Goal: Task Accomplishment & Management: Complete application form

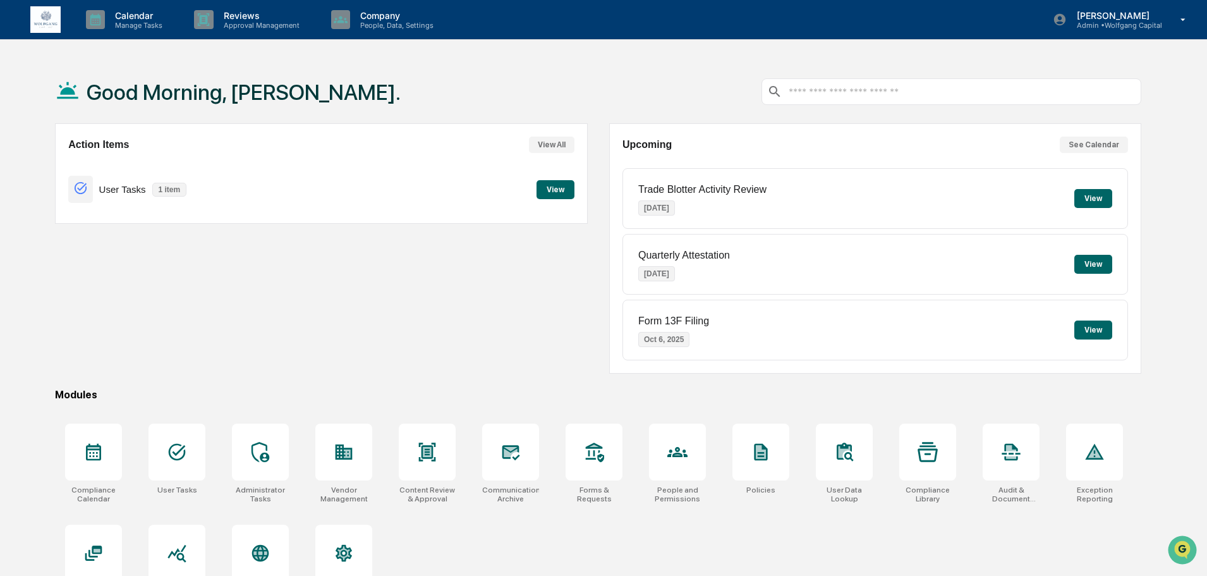
click at [537, 190] on button "View" at bounding box center [556, 189] width 38 height 19
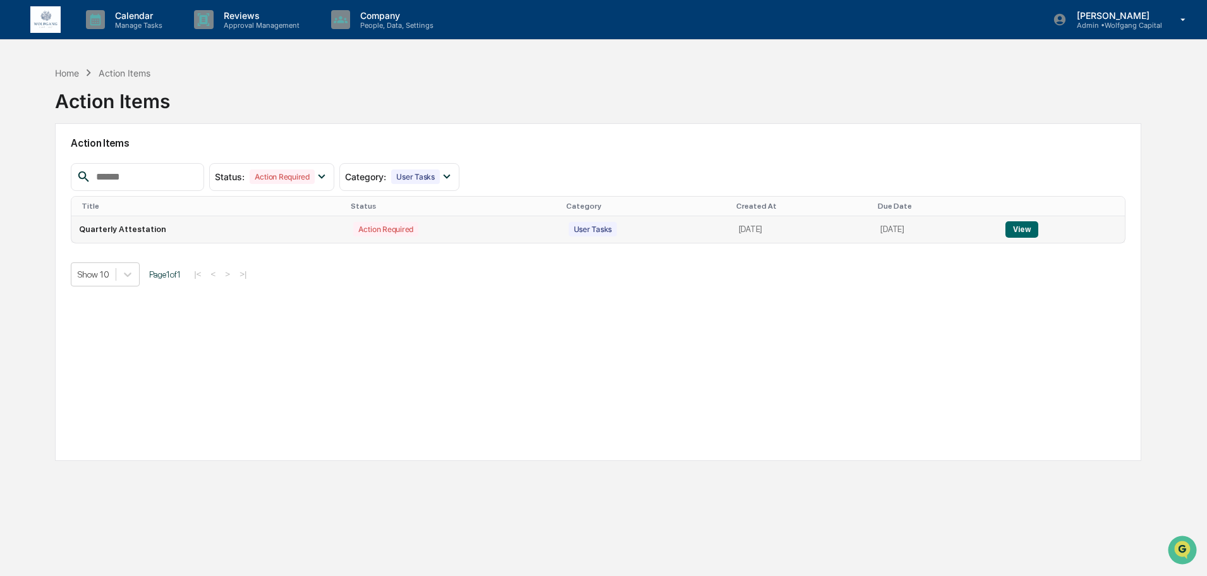
click at [1038, 223] on button "View" at bounding box center [1022, 229] width 32 height 16
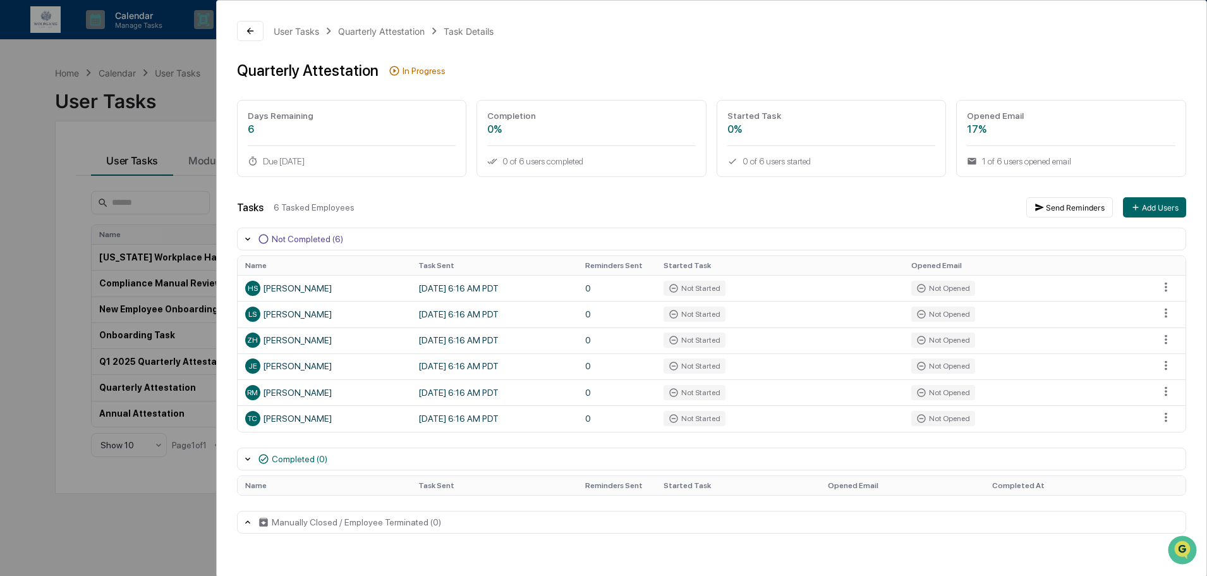
click at [66, 250] on div "User Tasks Quarterly Attestation Task Details Quarterly Attestation In Progress…" at bounding box center [603, 288] width 1207 height 576
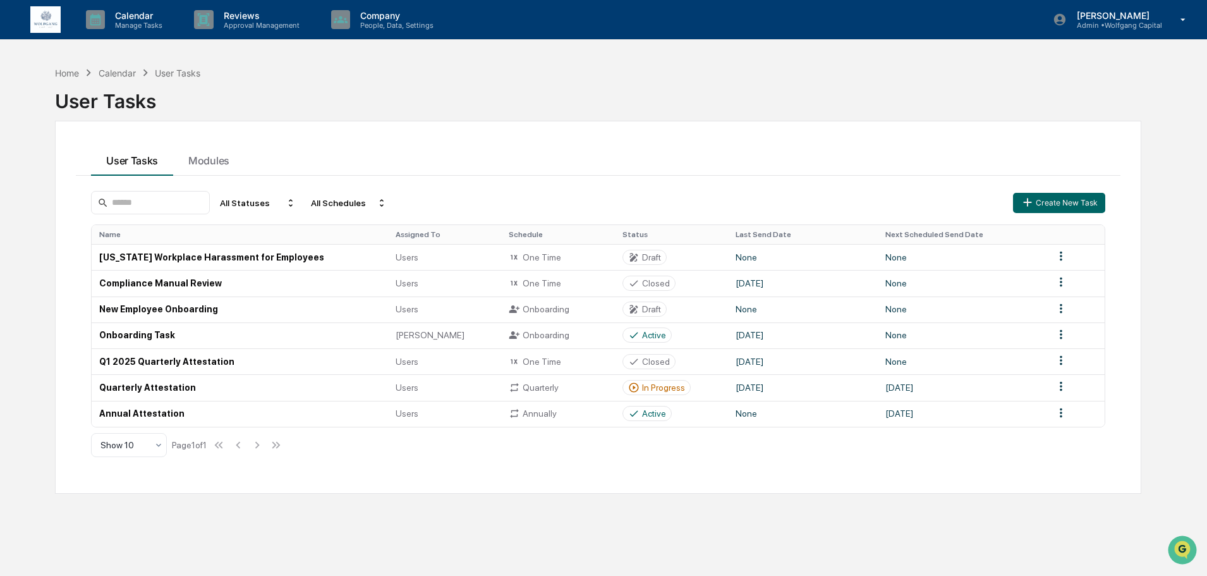
click at [118, 79] on div "Home Calendar User Tasks" at bounding box center [127, 73] width 145 height 14
click at [62, 70] on div "Home" at bounding box center [67, 73] width 24 height 11
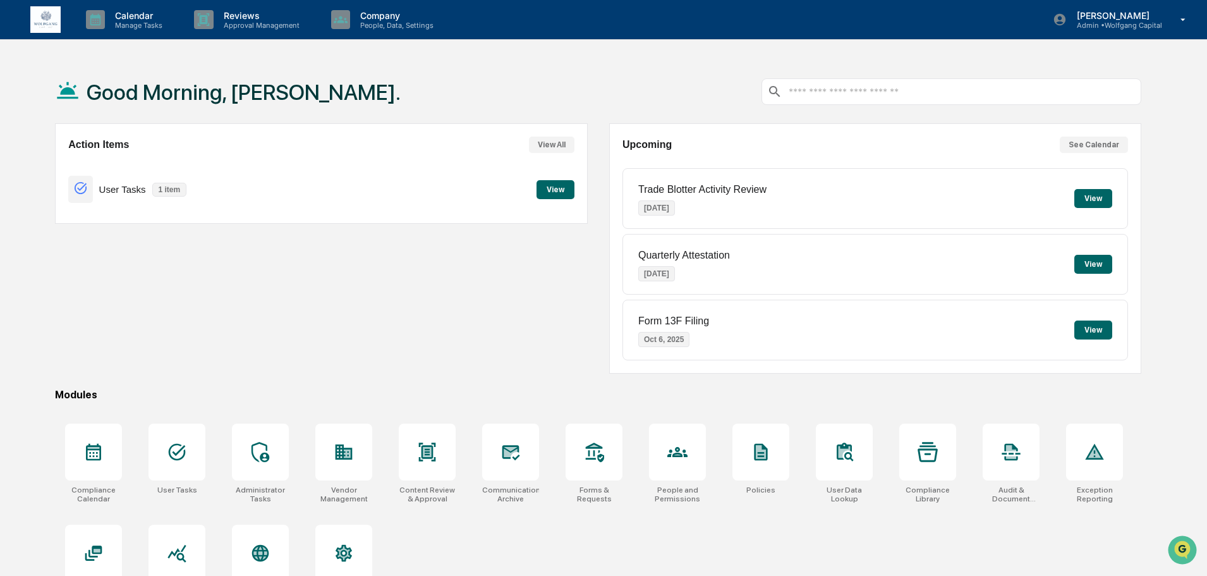
click at [1096, 334] on button "View" at bounding box center [1093, 329] width 38 height 19
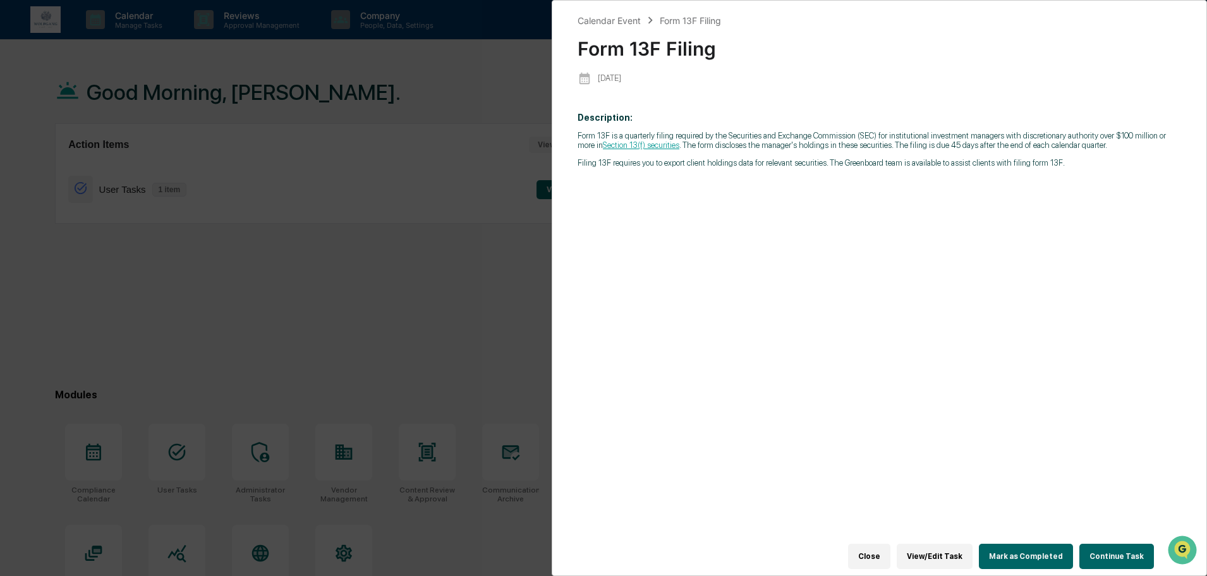
click at [1092, 544] on button "Continue Task" at bounding box center [1117, 556] width 75 height 25
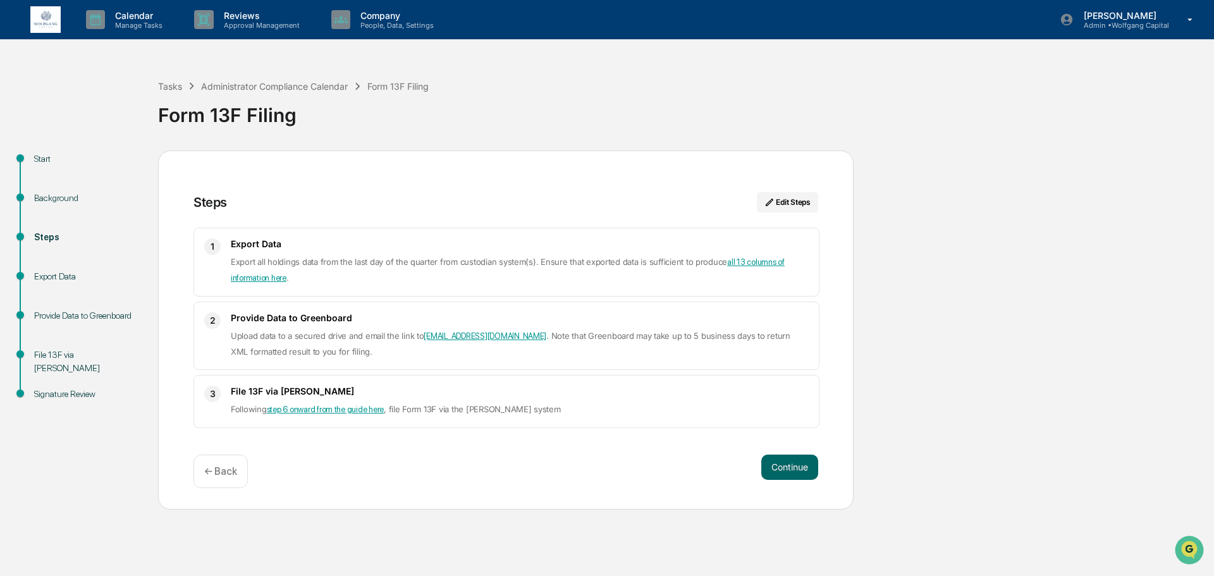
click at [279, 277] on link "all 13 columns of information here" at bounding box center [508, 269] width 554 height 25
click at [1109, 21] on p "Admin • Wolfgang Capital" at bounding box center [1120, 25] width 95 height 9
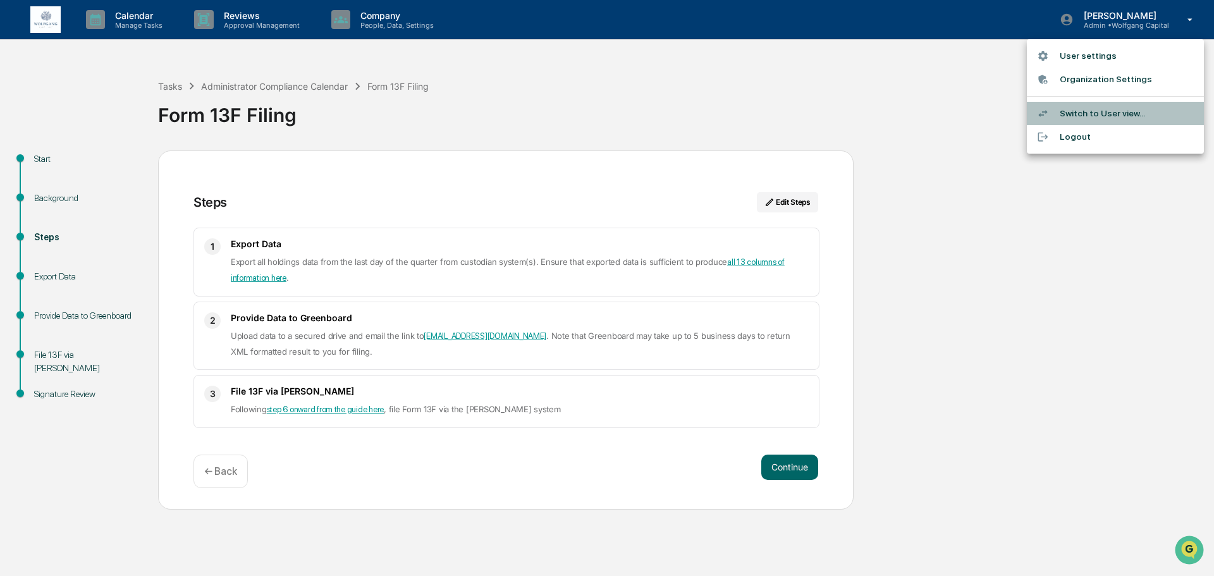
click at [1090, 112] on li "Switch to User view..." at bounding box center [1114, 113] width 177 height 23
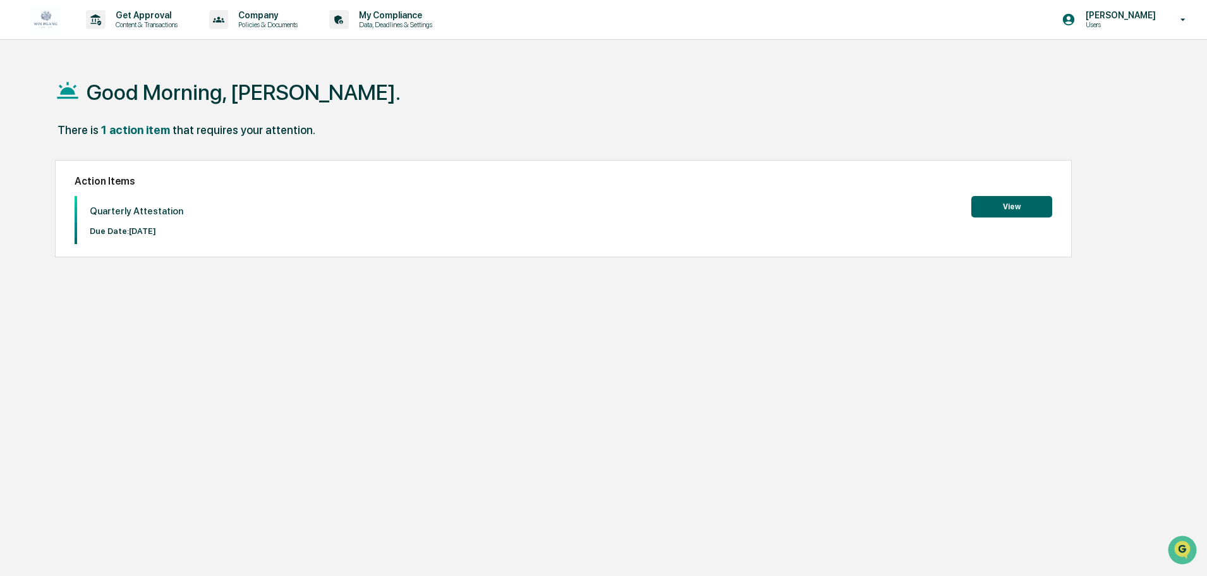
click at [1015, 209] on button "View" at bounding box center [1011, 206] width 81 height 21
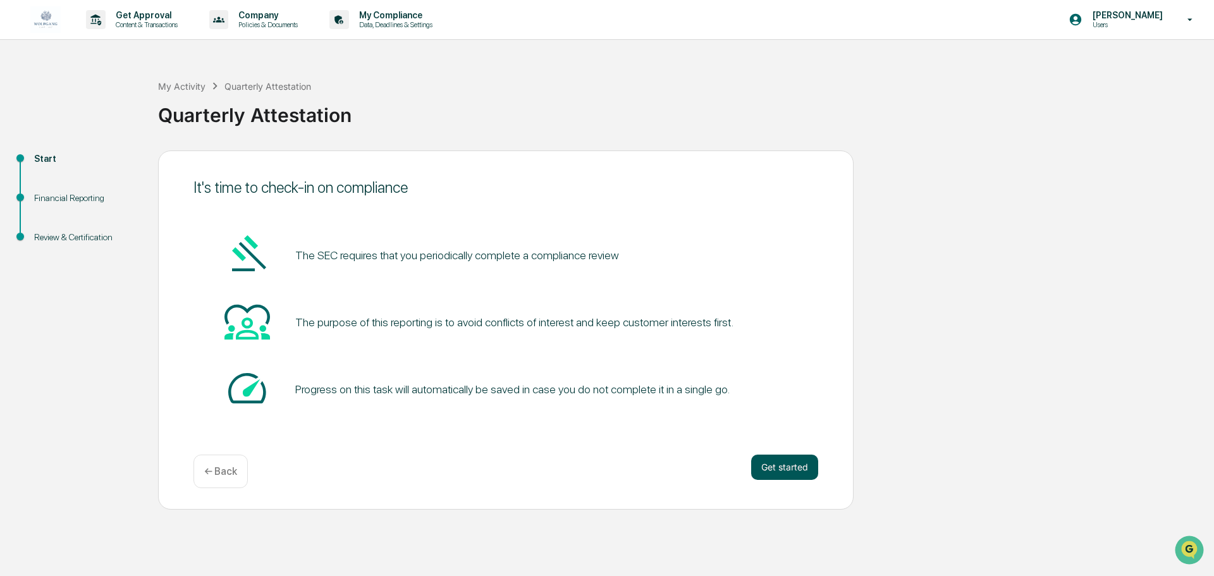
click at [790, 468] on button "Get started" at bounding box center [784, 466] width 67 height 25
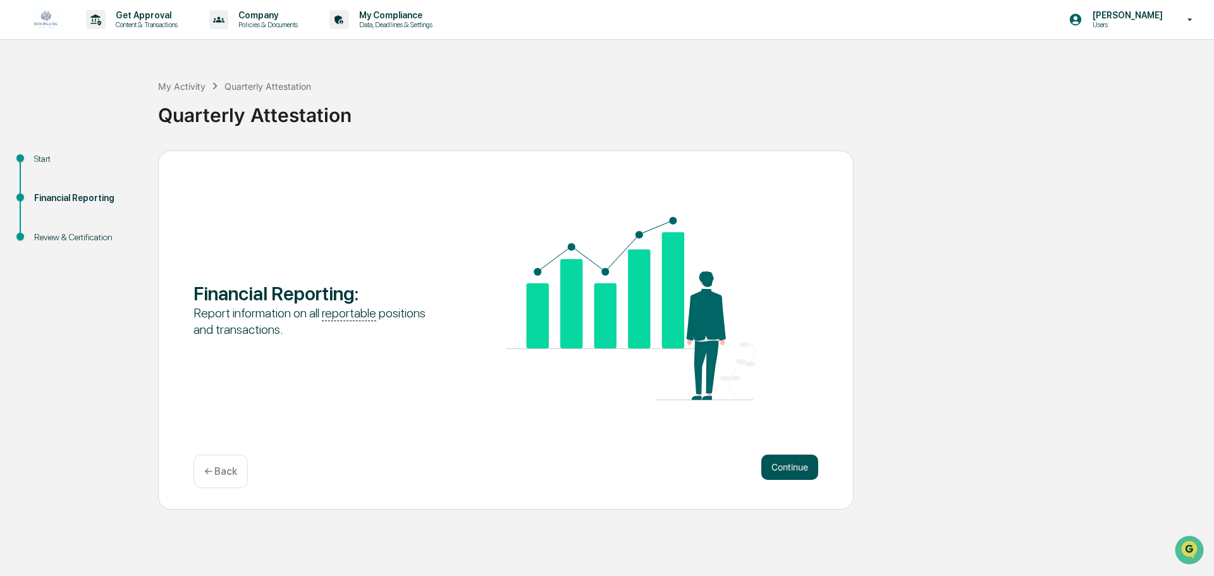
click at [789, 468] on button "Continue" at bounding box center [789, 466] width 57 height 25
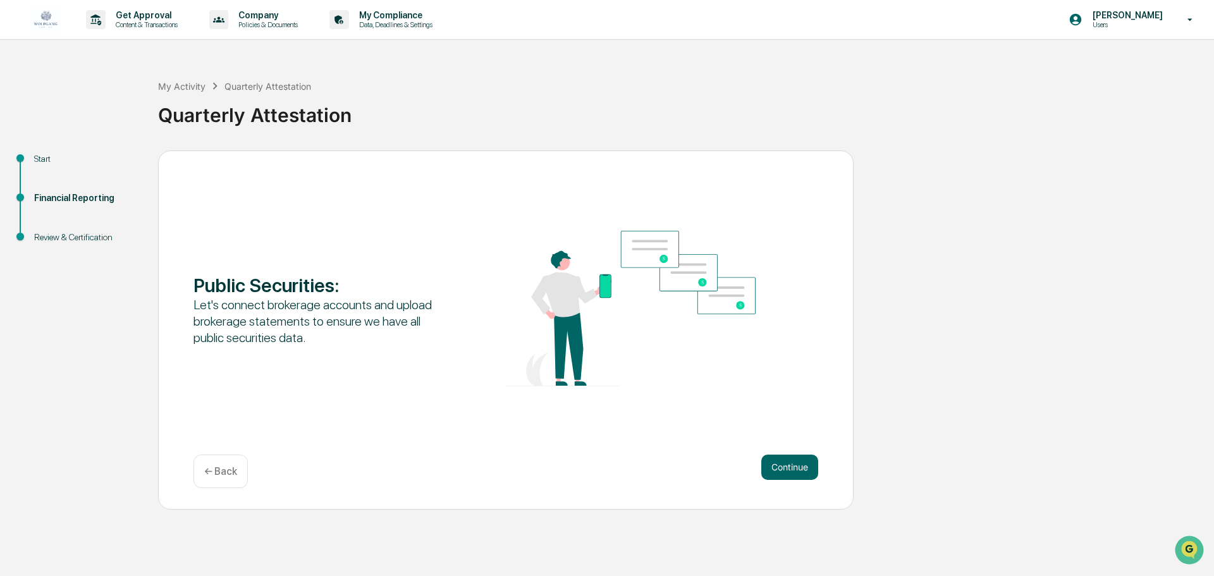
click at [789, 468] on button "Continue" at bounding box center [789, 466] width 57 height 25
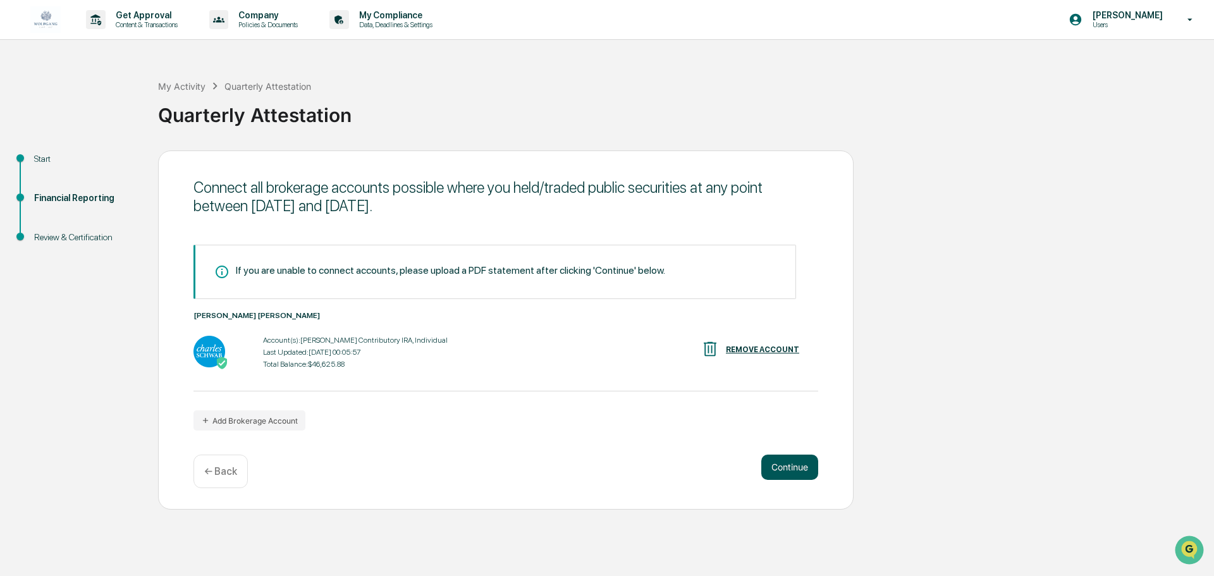
click at [789, 467] on button "Continue" at bounding box center [789, 466] width 57 height 25
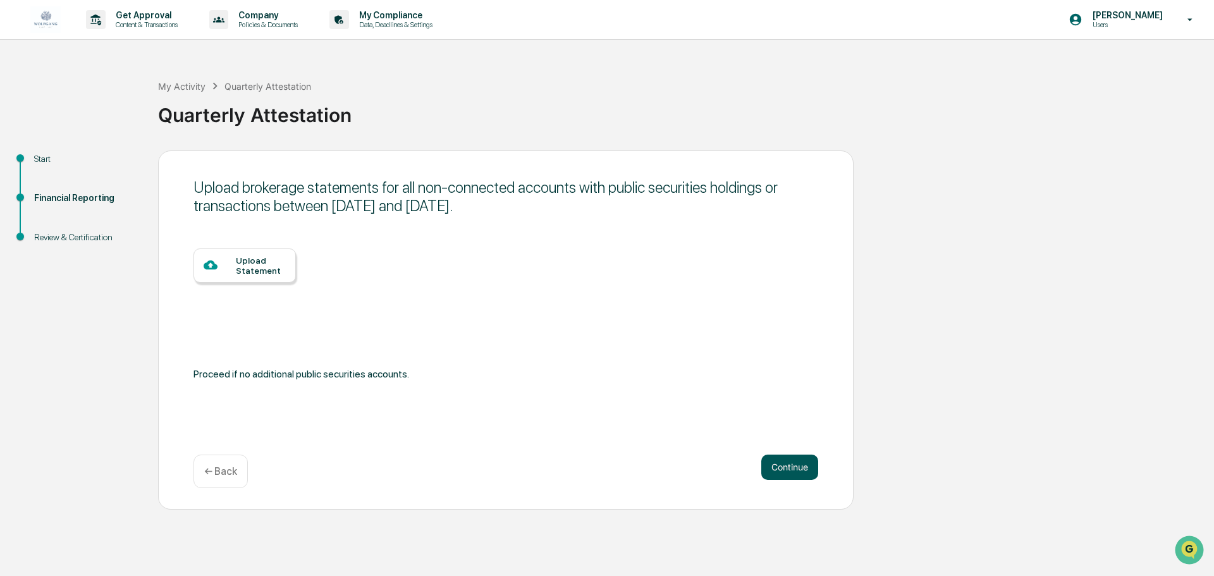
click at [789, 467] on button "Continue" at bounding box center [789, 466] width 57 height 25
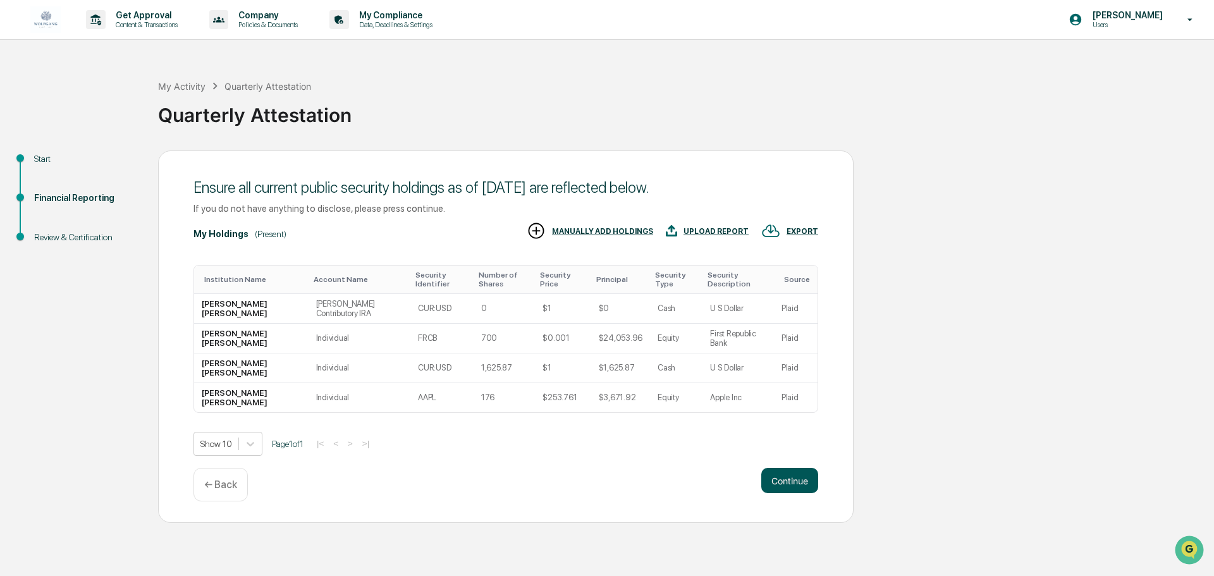
click at [779, 468] on button "Continue" at bounding box center [789, 480] width 57 height 25
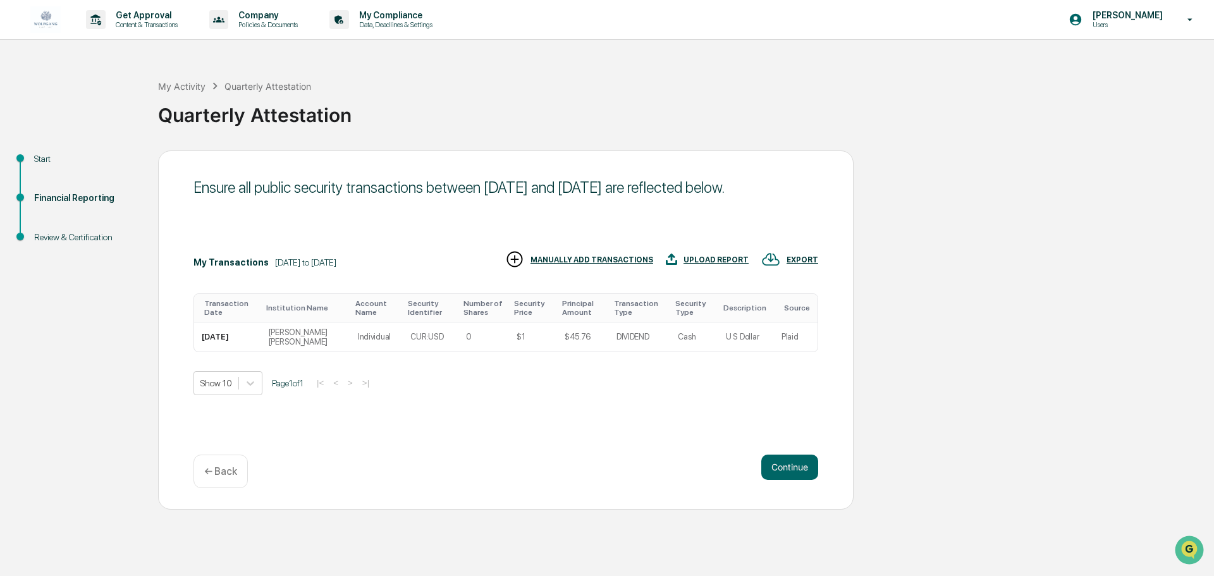
click at [199, 480] on div "← Back" at bounding box center [220, 470] width 54 height 33
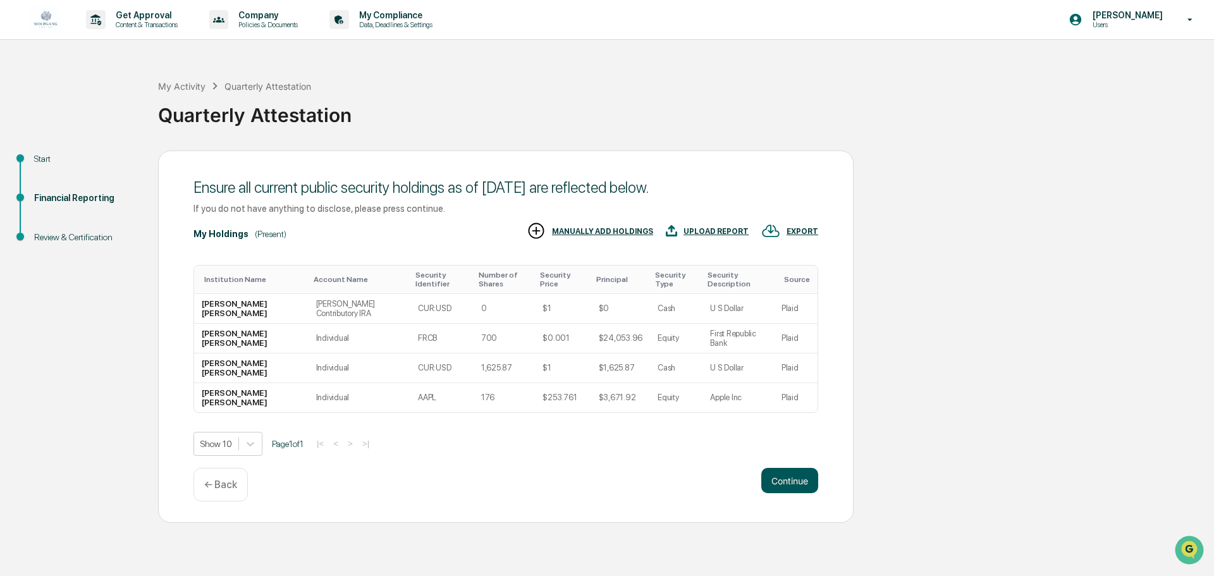
click at [774, 468] on button "Continue" at bounding box center [789, 480] width 57 height 25
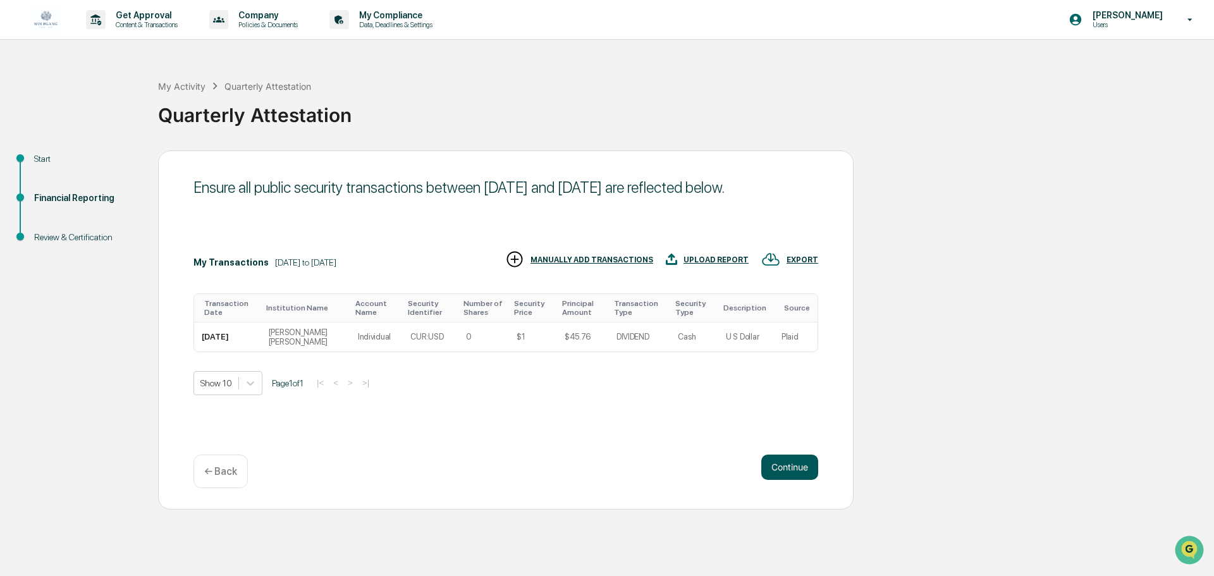
click at [788, 462] on button "Continue" at bounding box center [789, 466] width 57 height 25
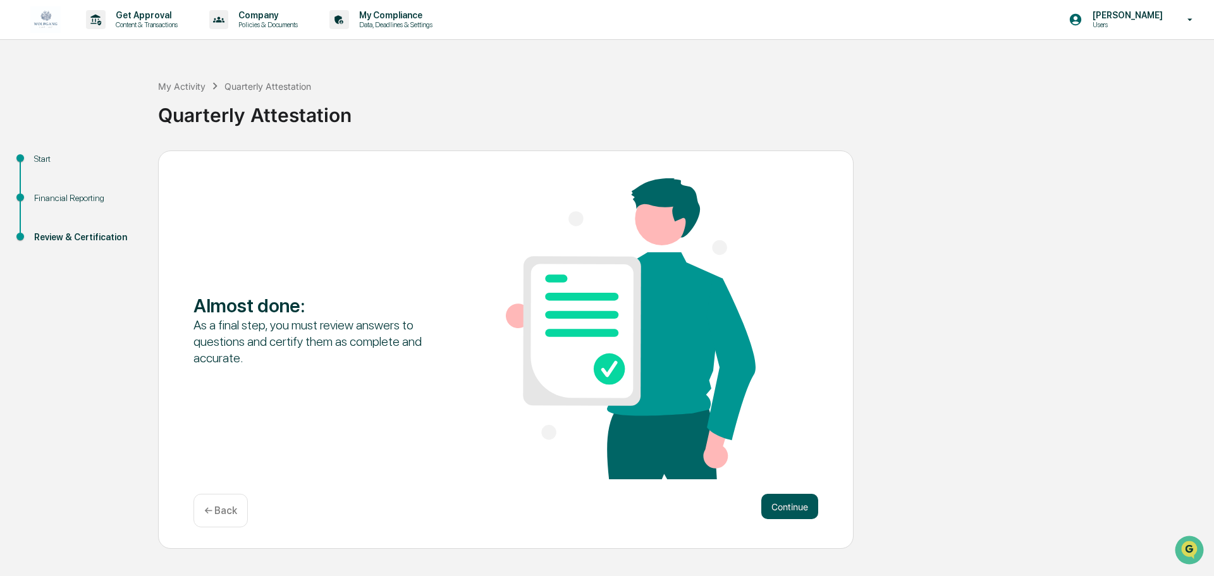
click at [791, 507] on button "Continue" at bounding box center [789, 506] width 57 height 25
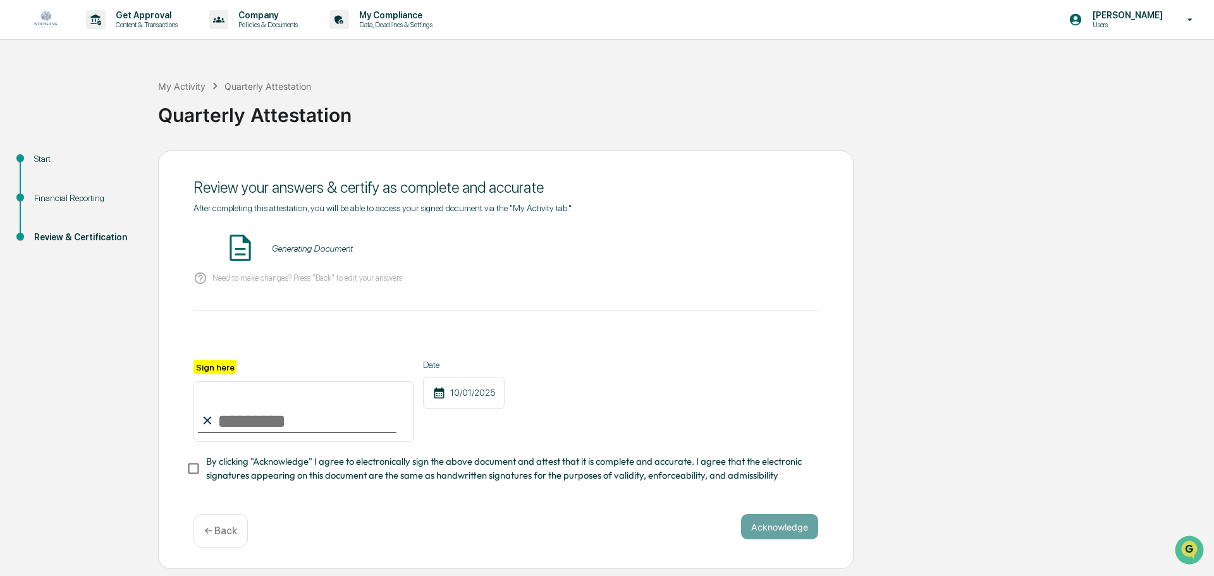
click at [249, 413] on input "Sign here" at bounding box center [303, 411] width 221 height 61
type input "**********"
click at [286, 480] on span "By clicking "Acknowledge" I agree to electronically sign the above document and…" at bounding box center [507, 468] width 602 height 28
click at [773, 530] on button "Acknowledge" at bounding box center [779, 526] width 77 height 25
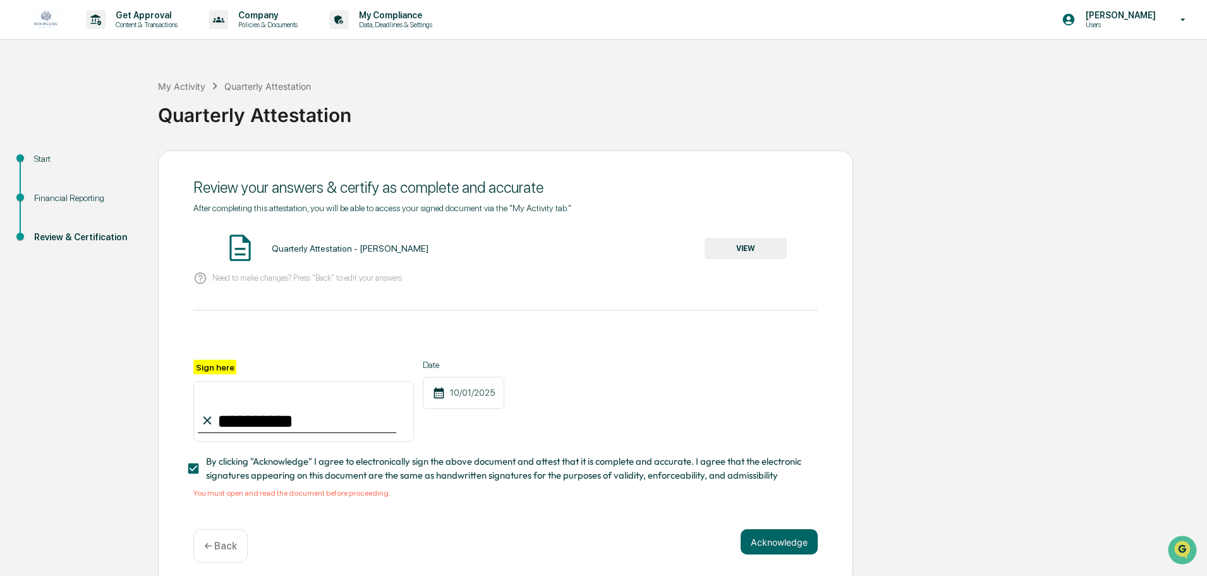
click at [750, 249] on button "VIEW" at bounding box center [746, 248] width 82 height 21
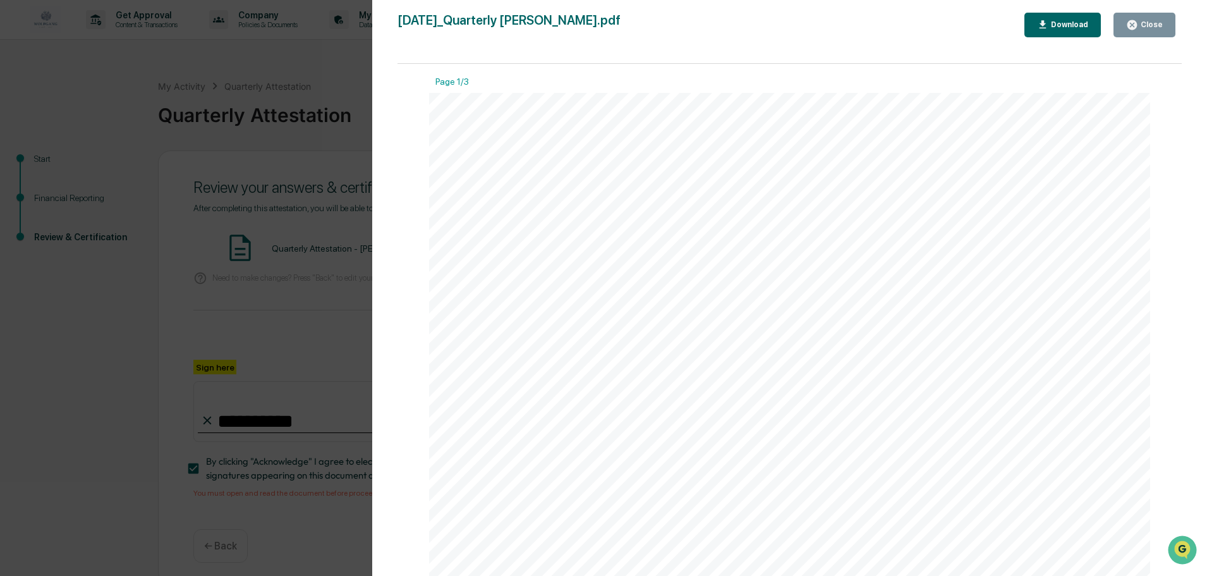
click at [1140, 25] on div "Close" at bounding box center [1150, 24] width 25 height 9
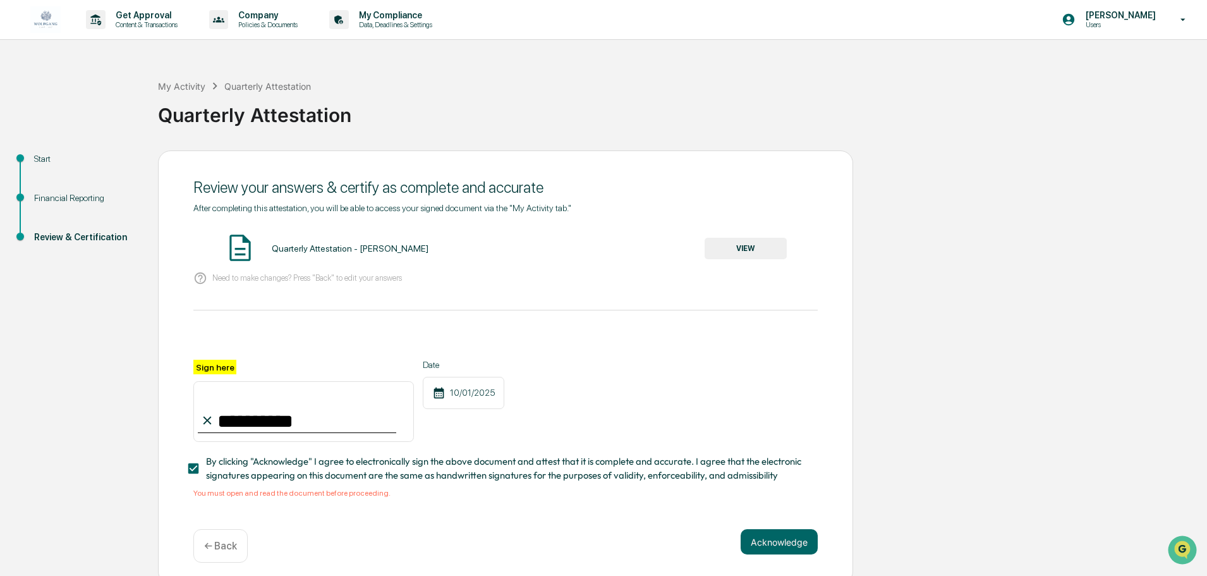
click at [782, 530] on div "**********" at bounding box center [505, 367] width 695 height 434
click at [779, 538] on button "Acknowledge" at bounding box center [779, 541] width 77 height 25
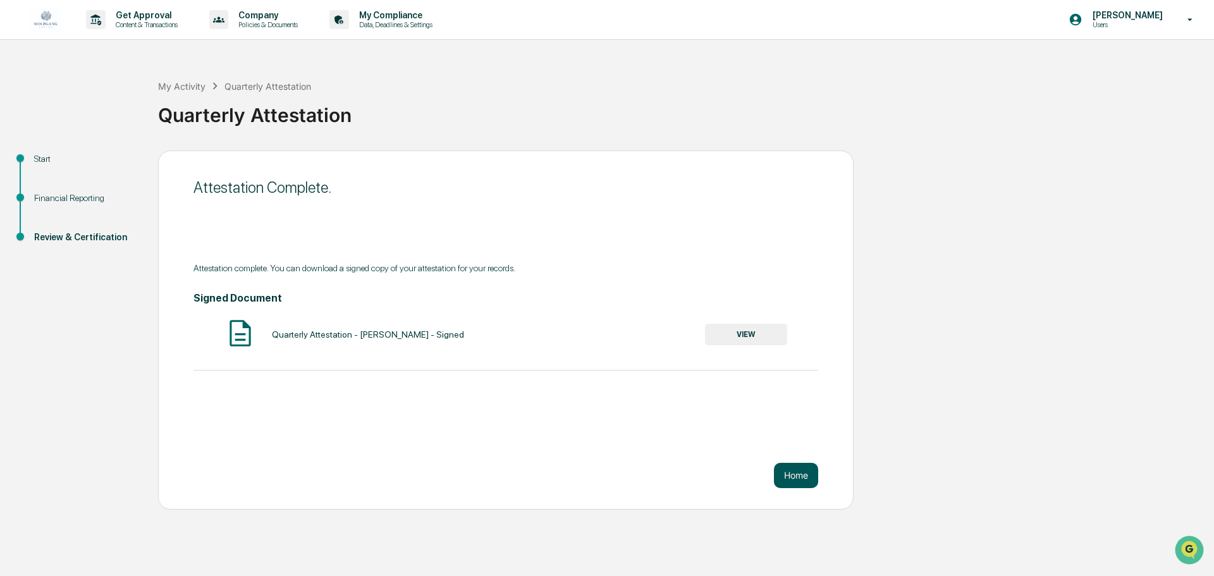
click at [799, 478] on button "Home" at bounding box center [796, 475] width 44 height 25
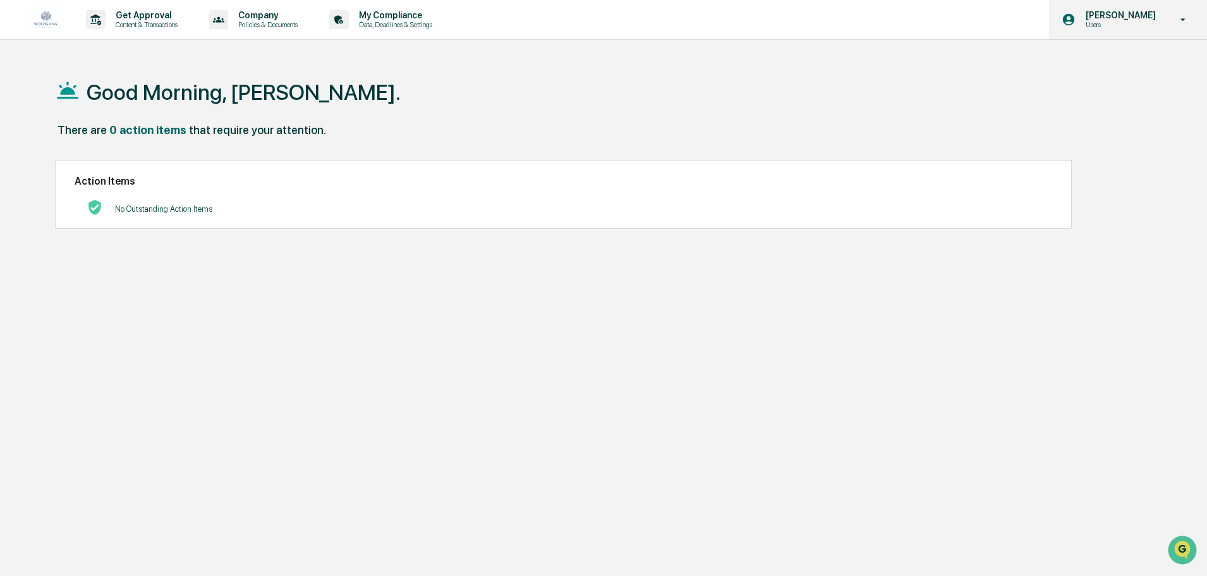
click at [1117, 26] on p "Users" at bounding box center [1119, 24] width 87 height 9
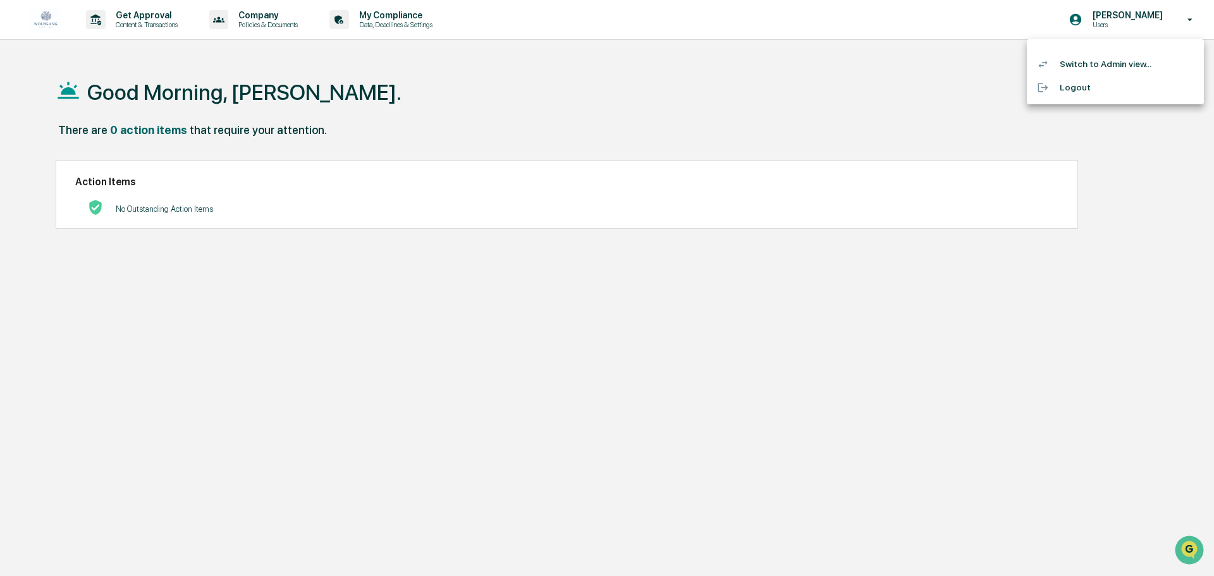
click at [1116, 61] on li "Switch to Admin view..." at bounding box center [1114, 63] width 177 height 23
